Goal: Transaction & Acquisition: Download file/media

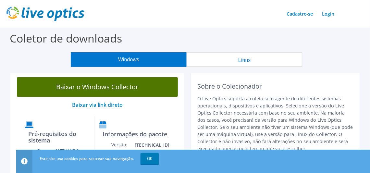
click at [101, 85] on font "Baixar o Windows Collector" at bounding box center [97, 86] width 82 height 9
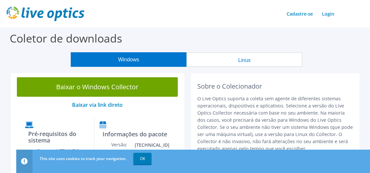
click at [231, 58] on button "Linux" at bounding box center [244, 59] width 116 height 15
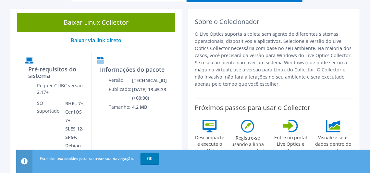
scroll to position [65, 0]
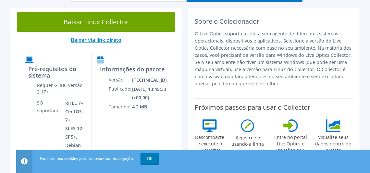
click at [101, 40] on font "Baixar via link direto" at bounding box center [96, 39] width 51 height 7
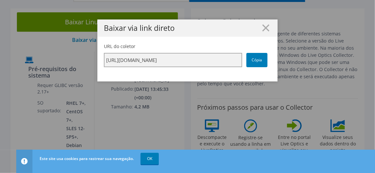
drag, startPoint x: 184, startPoint y: 63, endPoint x: 240, endPoint y: 41, distance: 60.3
click at [186, 62] on input "[URL][DOMAIN_NAME]" at bounding box center [173, 60] width 138 height 14
drag, startPoint x: 265, startPoint y: 26, endPoint x: 254, endPoint y: 28, distance: 11.3
click at [265, 26] on icon at bounding box center [265, 27] width 7 height 7
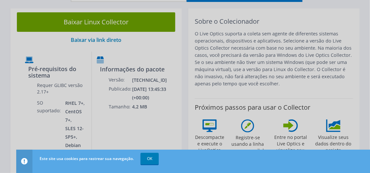
click at [102, 20] on div at bounding box center [185, 86] width 370 height 173
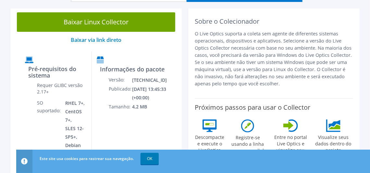
click at [102, 20] on font "Baixar Linux Collector" at bounding box center [96, 22] width 65 height 9
